Goal: Task Accomplishment & Management: Use online tool/utility

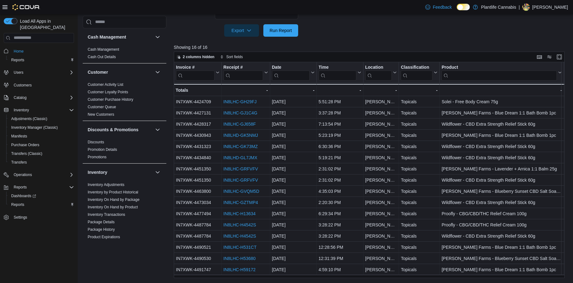
scroll to position [317, 0]
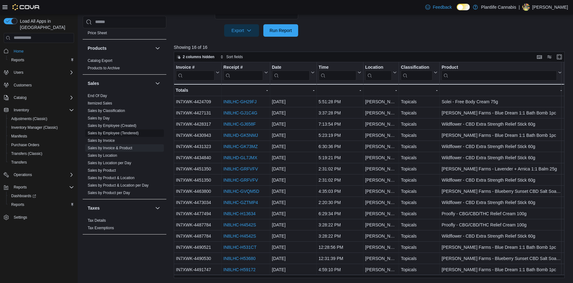
click at [114, 130] on span "Sales by Employee (Tendered)" at bounding box center [124, 132] width 79 height 7
click at [110, 133] on link "Sales by Employee (Tendered)" at bounding box center [113, 132] width 51 height 4
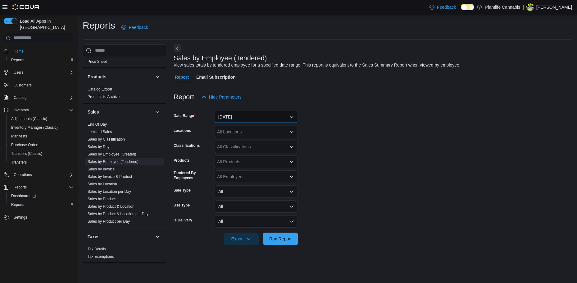
click at [269, 115] on button "[DATE]" at bounding box center [256, 117] width 83 height 12
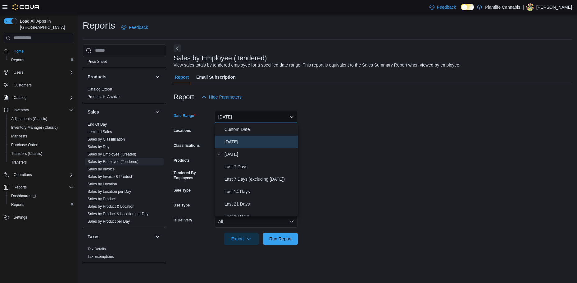
click at [227, 140] on span "[DATE]" at bounding box center [260, 141] width 71 height 7
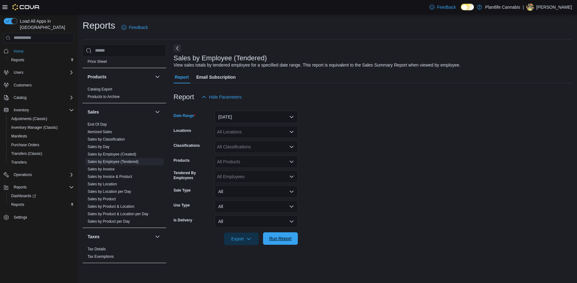
click at [275, 236] on span "Run Report" at bounding box center [280, 238] width 22 height 6
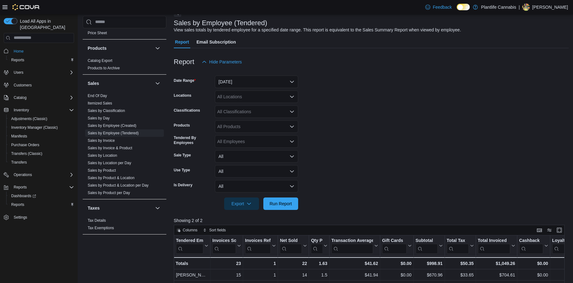
scroll to position [124, 0]
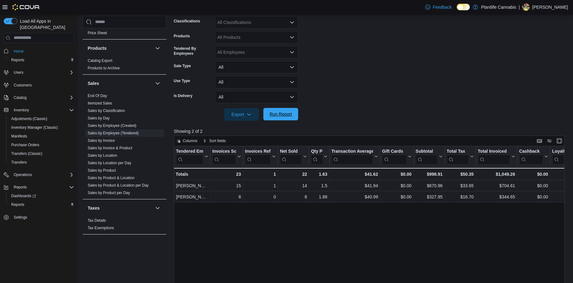
click at [280, 108] on span "Run Report" at bounding box center [280, 114] width 27 height 12
click at [291, 116] on span "Run Report" at bounding box center [280, 114] width 22 height 6
click at [286, 118] on span "Run Report" at bounding box center [280, 114] width 27 height 12
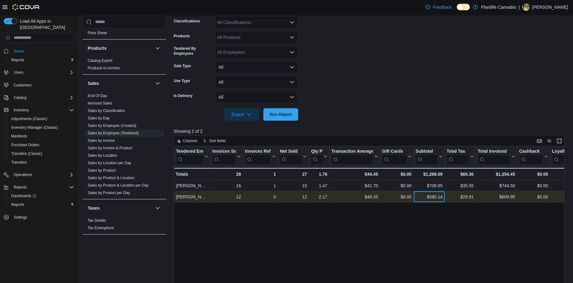
click at [435, 195] on div "$580.14" at bounding box center [428, 196] width 27 height 7
copy div "580.14"
click at [372, 197] on div "$48.35" at bounding box center [354, 196] width 47 height 7
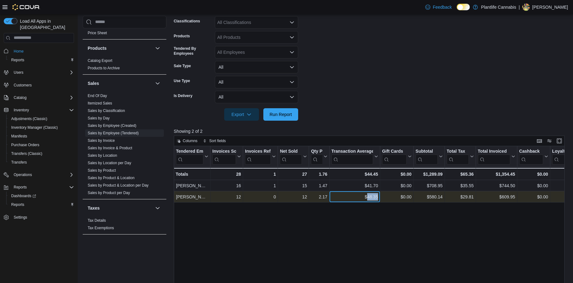
copy div "48.35"
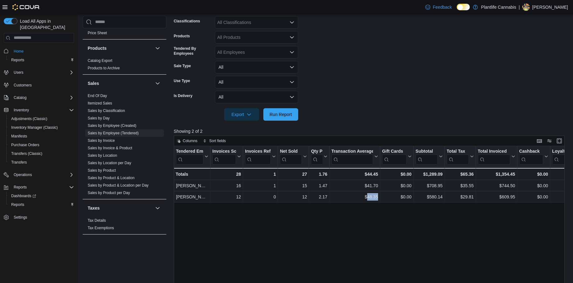
click at [246, 20] on div "All Classifications" at bounding box center [256, 22] width 83 height 12
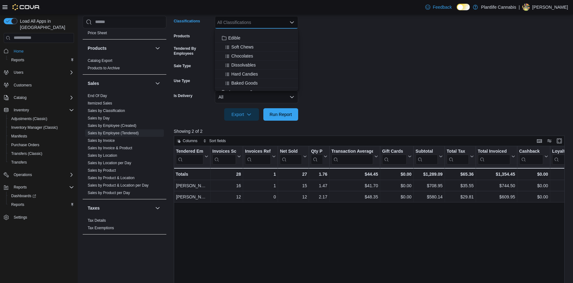
scroll to position [62, 0]
click at [254, 61] on span "Accessory Group" at bounding box center [244, 61] width 33 height 6
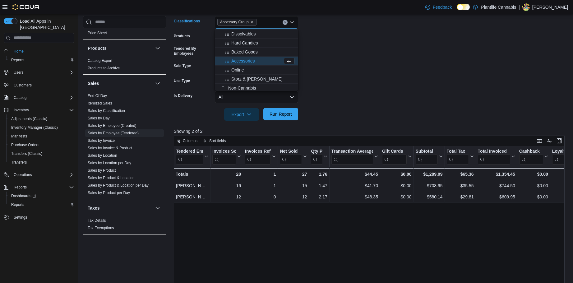
click at [271, 111] on span "Run Report" at bounding box center [280, 114] width 22 height 6
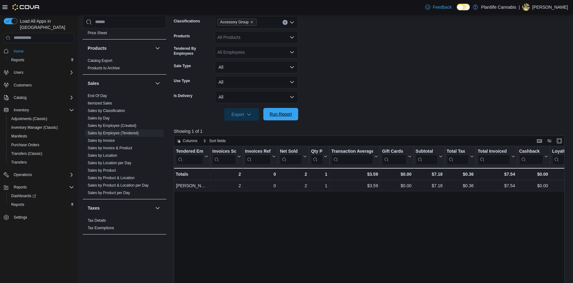
click at [284, 114] on span "Run Report" at bounding box center [280, 114] width 22 height 6
click at [252, 24] on icon "Remove Accessory Group from selection in this group" at bounding box center [252, 22] width 4 height 4
click at [284, 114] on span "Run Report" at bounding box center [280, 114] width 22 height 6
